Goal: Transaction & Acquisition: Subscribe to service/newsletter

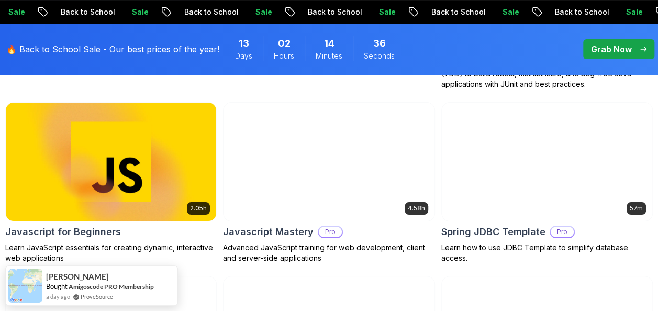
scroll to position [2135, 0]
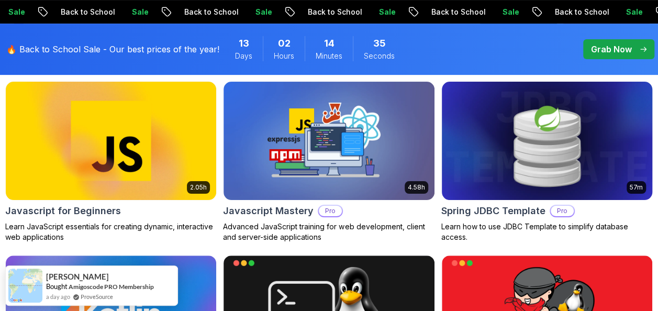
click at [461, 175] on img at bounding box center [547, 141] width 221 height 124
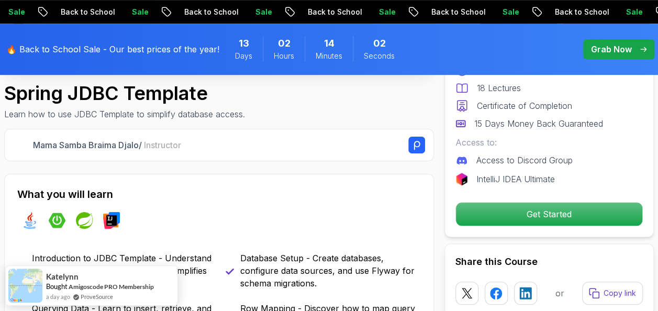
scroll to position [335, 0]
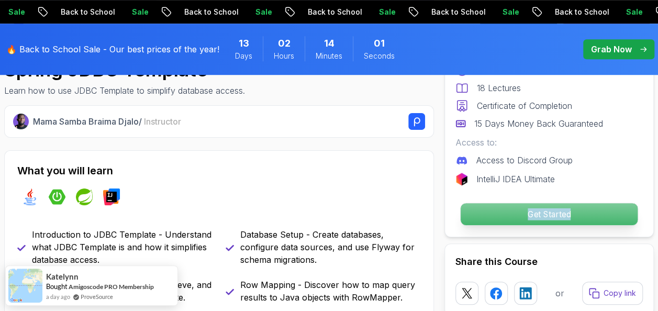
drag, startPoint x: 504, startPoint y: 227, endPoint x: 508, endPoint y: 215, distance: 12.7
click at [508, 215] on div "Pro Course Includes: 57 Minutes 18 Lectures Certificate of Completion 15 Days M…" at bounding box center [548, 120] width 209 height 233
click at [508, 215] on p "Get Started" at bounding box center [549, 214] width 177 height 22
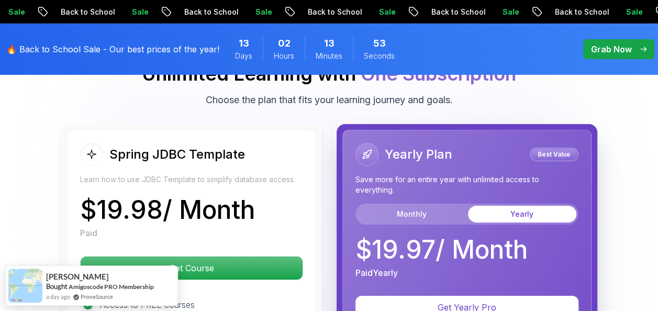
scroll to position [1725, 0]
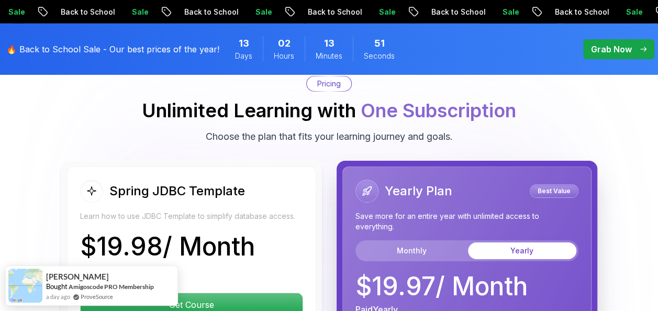
click at [490, 242] on button "Yearly" at bounding box center [522, 250] width 108 height 17
click at [421, 242] on button "Monthly" at bounding box center [411, 250] width 108 height 17
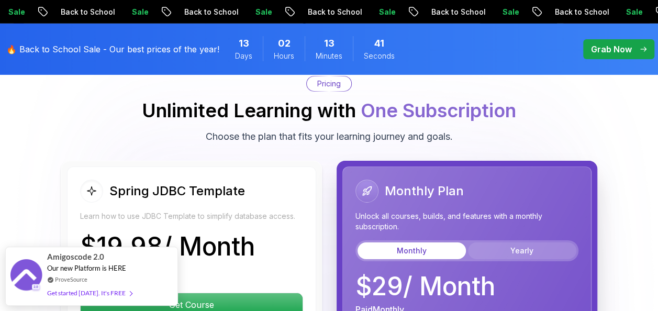
click at [478, 242] on button "Yearly" at bounding box center [522, 250] width 108 height 17
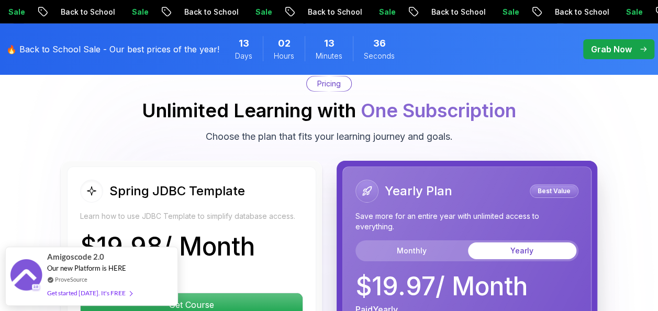
click at [433, 211] on p "Save more for an entire year with unlimited access to everything." at bounding box center [466, 221] width 223 height 21
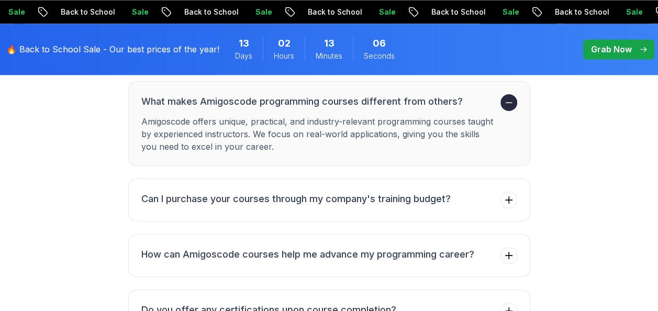
scroll to position [2772, 0]
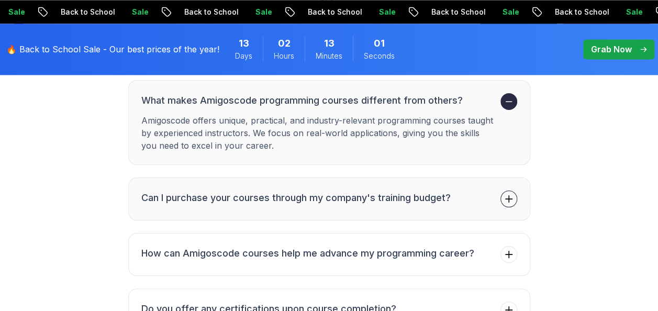
click at [490, 177] on button "Can I purchase your courses through my company's training budget?" at bounding box center [329, 198] width 402 height 43
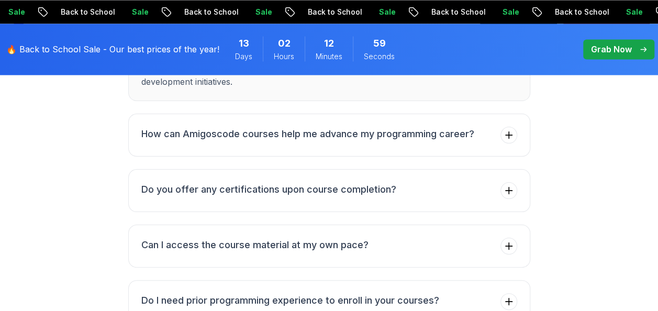
scroll to position [2960, 0]
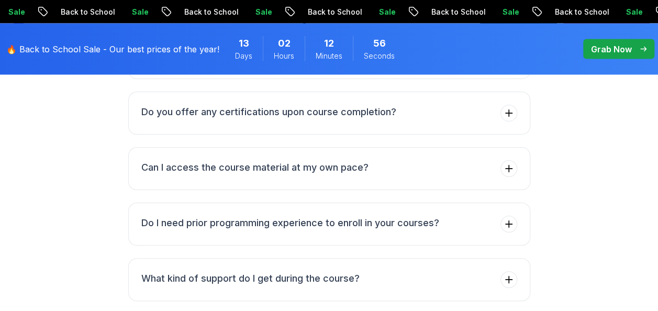
click at [490, 203] on button "Do I need prior programming experience to enroll in your courses?" at bounding box center [329, 224] width 402 height 43
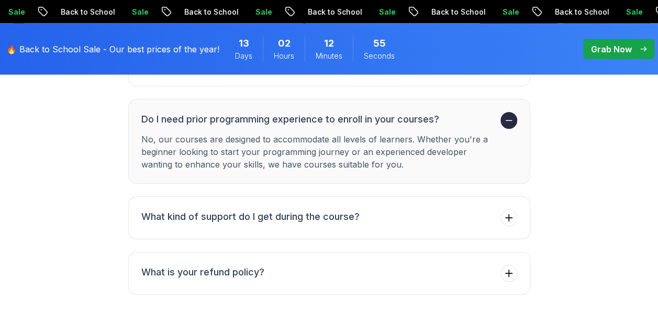
scroll to position [3031, 0]
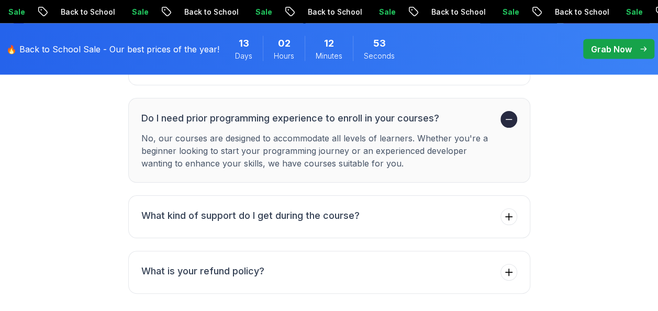
click at [490, 195] on button "What kind of support do I get during the course?" at bounding box center [329, 216] width 402 height 43
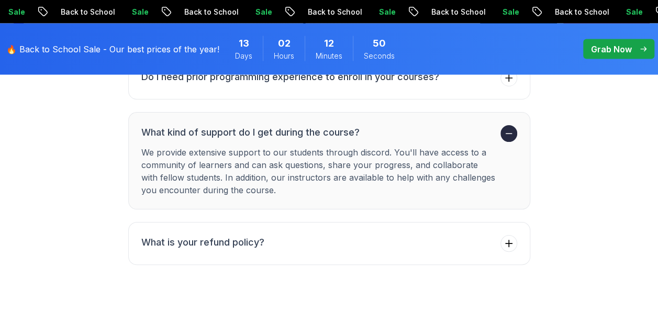
scroll to position [3073, 0]
click at [486, 221] on button "What is your refund policy?" at bounding box center [329, 242] width 402 height 43
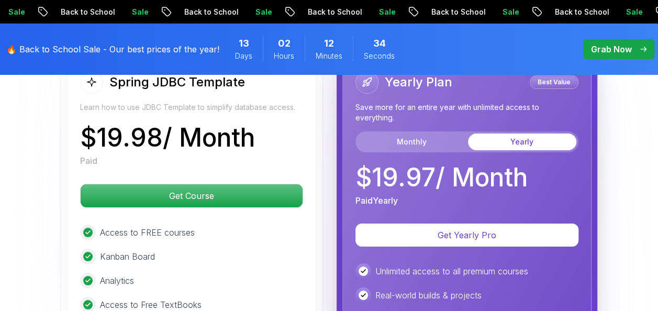
scroll to position [1838, 0]
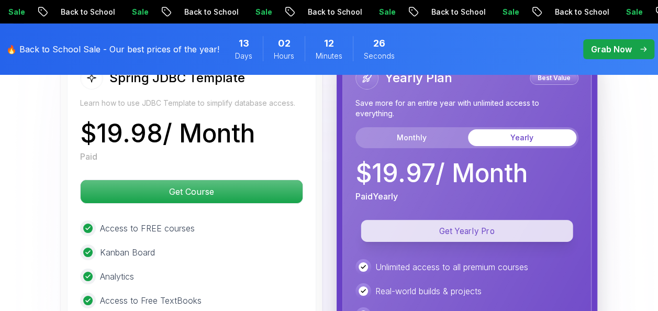
click at [445, 220] on p "Get Yearly Pro" at bounding box center [467, 231] width 212 height 22
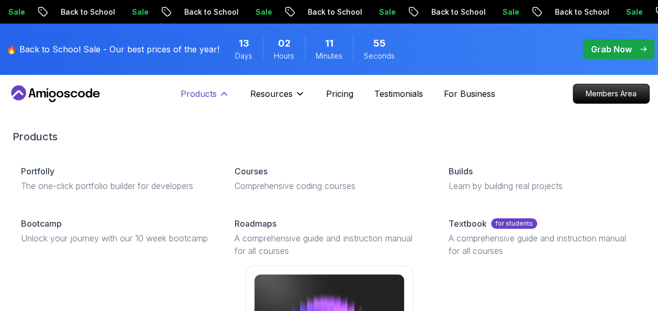
click at [197, 91] on p "Products" at bounding box center [199, 93] width 36 height 13
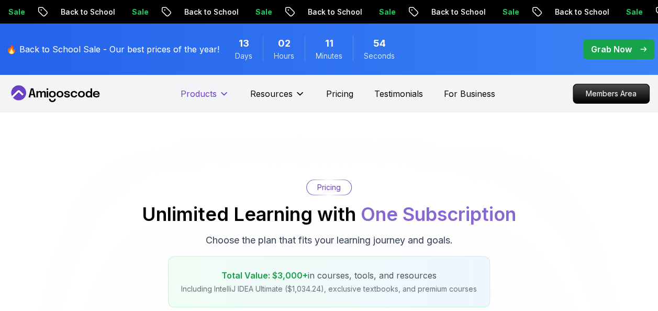
click at [197, 91] on p "Products" at bounding box center [199, 93] width 36 height 13
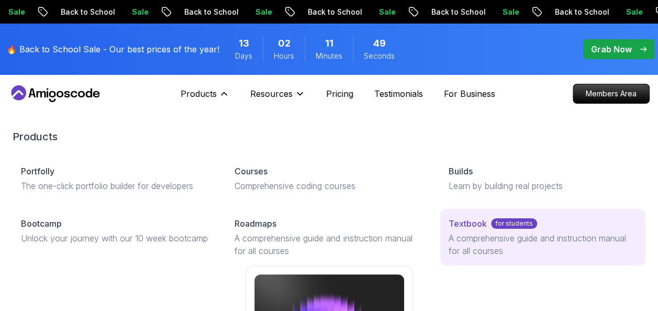
click at [474, 229] on p "Textbook" at bounding box center [468, 223] width 38 height 13
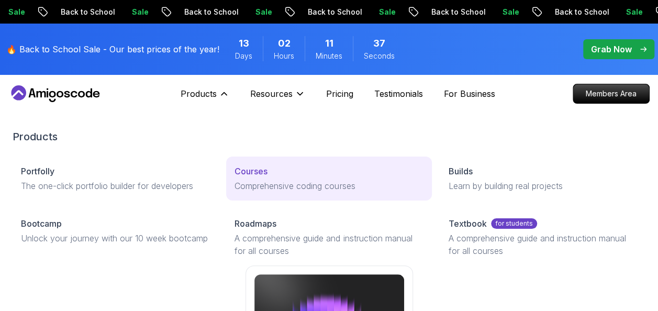
click at [253, 174] on p "Courses" at bounding box center [250, 171] width 33 height 13
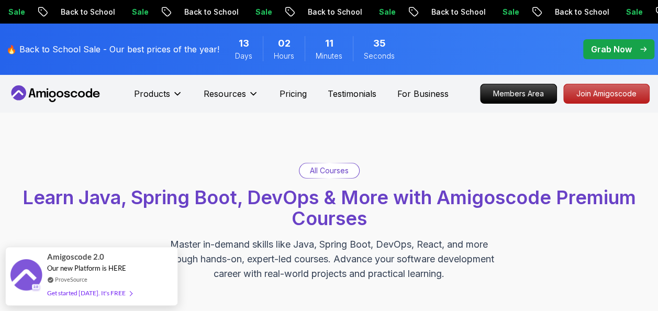
click at [185, 158] on div "All Courses Learn Java, Spring Boot, DevOps & More with Amigoscode Premium Cour…" at bounding box center [329, 222] width 658 height 219
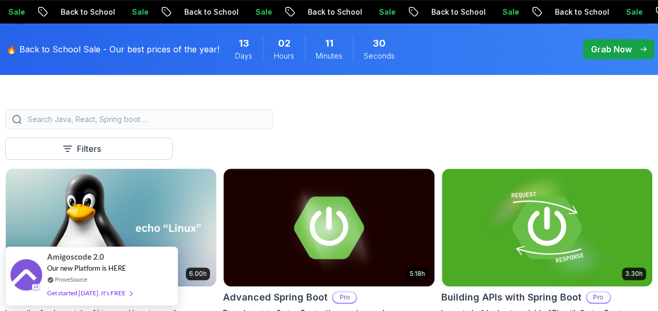
scroll to position [251, 0]
